Goal: Check status: Check status

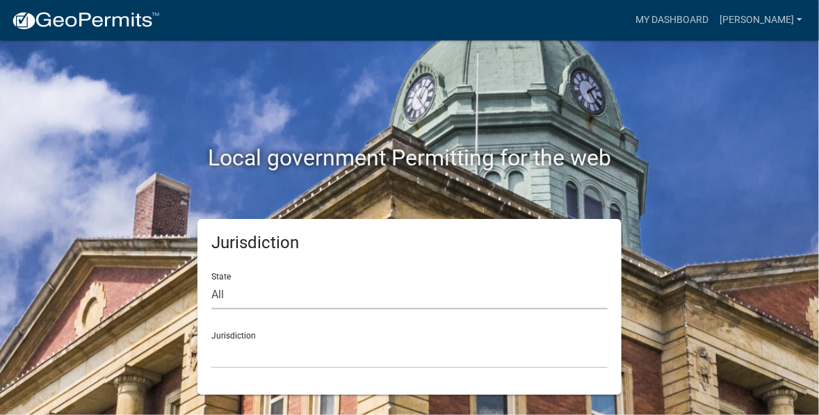
click at [220, 291] on select "All [US_STATE] [US_STATE] [US_STATE] [US_STATE] [US_STATE] [US_STATE] [US_STATE…" at bounding box center [409, 295] width 396 height 28
select select "[US_STATE]"
click at [211, 281] on select "All [US_STATE] [US_STATE] [US_STATE] [US_STATE] [US_STATE] [US_STATE] [US_STATE…" at bounding box center [409, 295] width 396 height 28
click at [231, 356] on select "[GEOGRAPHIC_DATA], [US_STATE][PERSON_NAME][GEOGRAPHIC_DATA], [US_STATE][PERSON_…" at bounding box center [409, 354] width 396 height 28
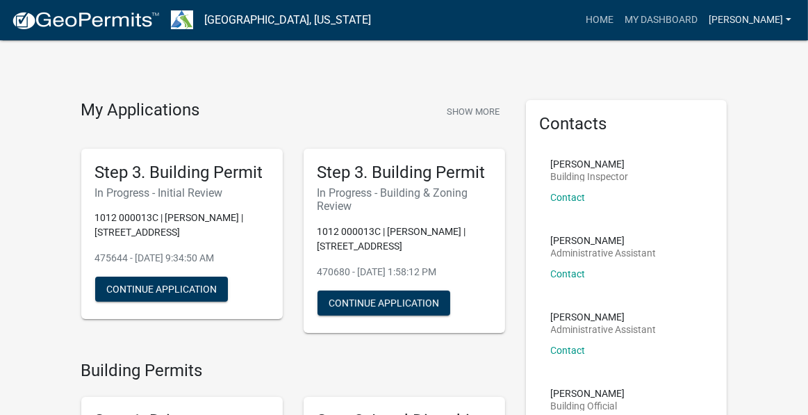
click at [770, 19] on link "[PERSON_NAME]" at bounding box center [750, 20] width 94 height 26
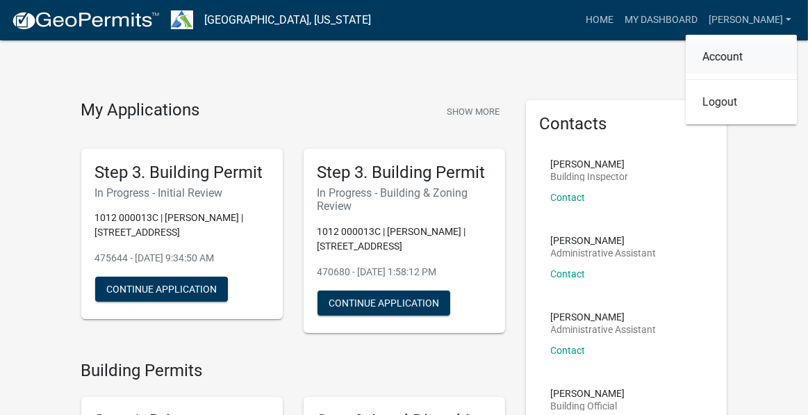
click at [735, 54] on link "Account" at bounding box center [741, 56] width 111 height 33
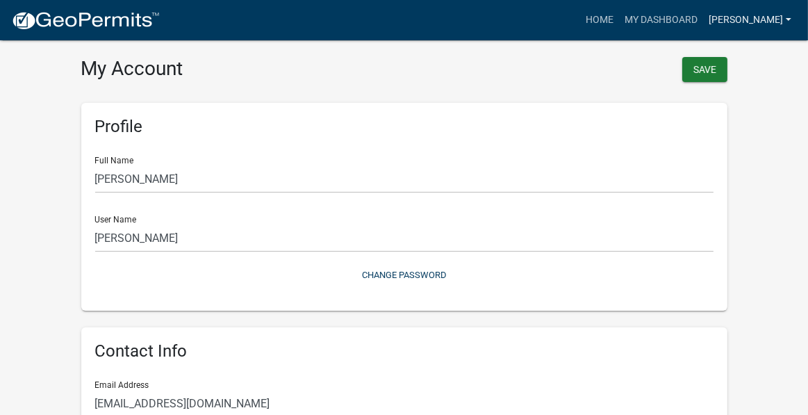
click at [759, 17] on link "[PERSON_NAME]" at bounding box center [750, 20] width 94 height 26
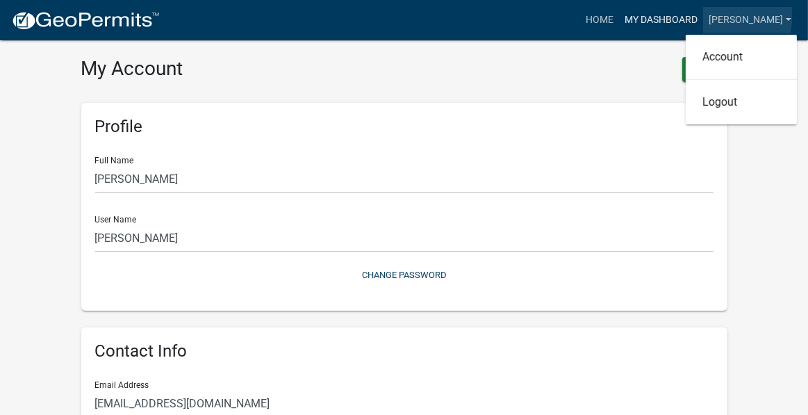
click at [703, 19] on link "My Dashboard" at bounding box center [661, 20] width 84 height 26
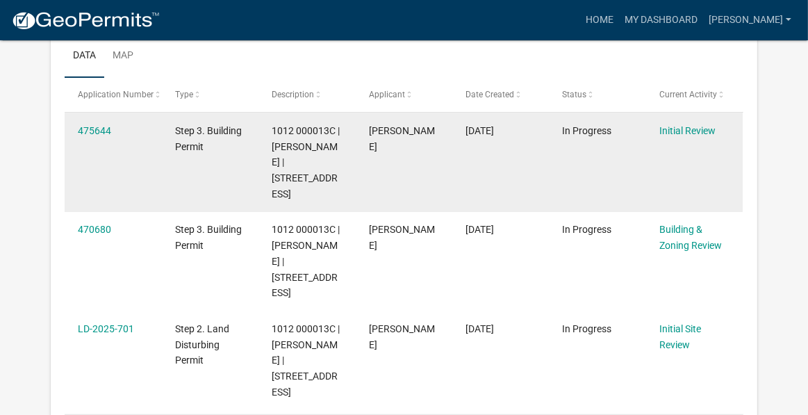
scroll to position [254, 0]
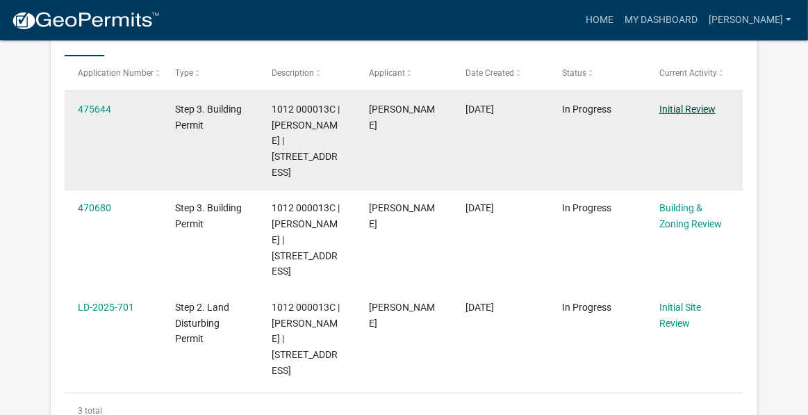
click at [699, 111] on link "Initial Review" at bounding box center [688, 109] width 56 height 11
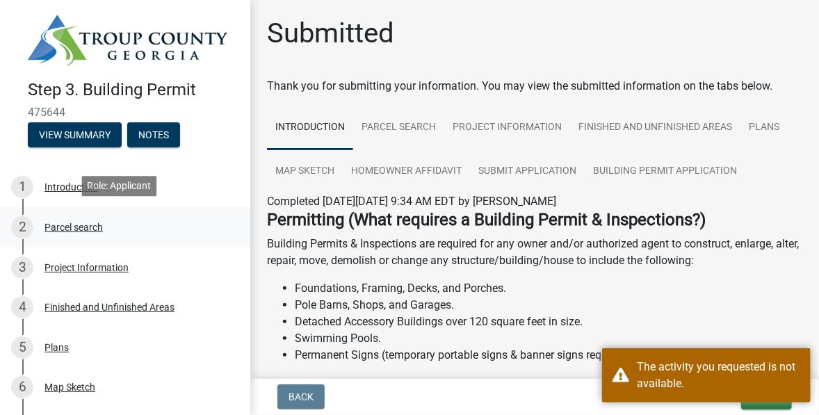
click at [78, 226] on div "Parcel search" at bounding box center [73, 227] width 58 height 10
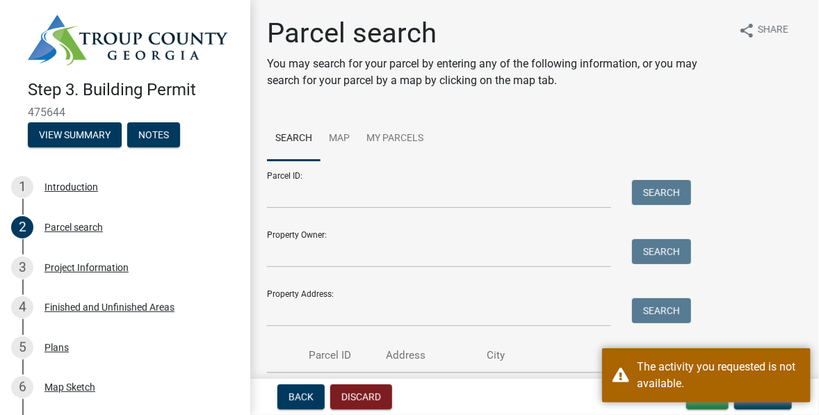
scroll to position [102, 0]
